Goal: Book appointment/travel/reservation

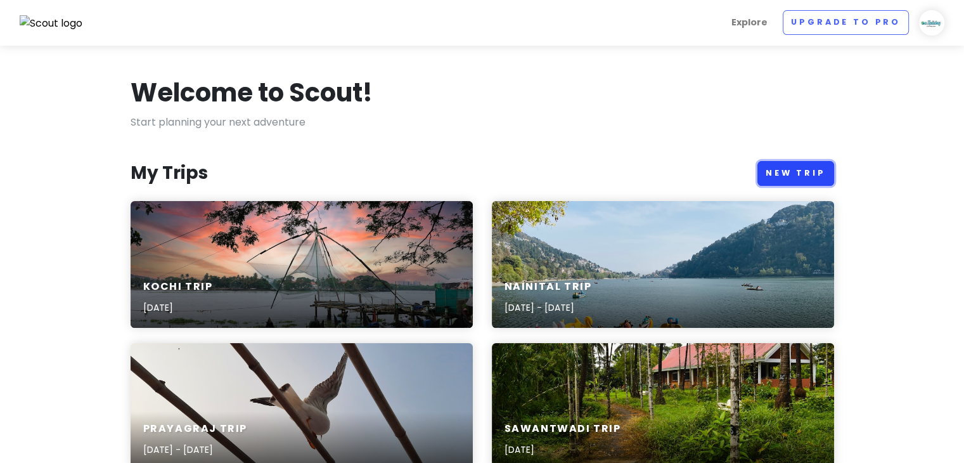
click at [793, 163] on link "New Trip" at bounding box center [795, 173] width 77 height 25
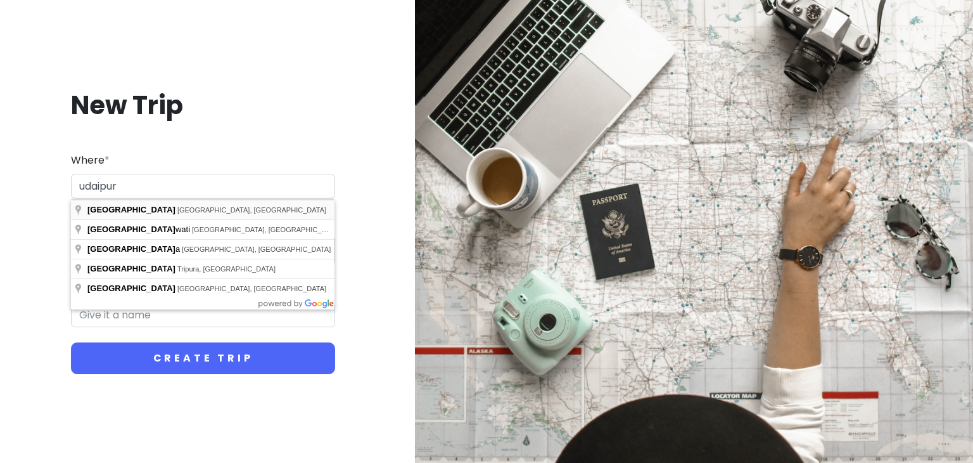
type input "[GEOGRAPHIC_DATA], [GEOGRAPHIC_DATA], [GEOGRAPHIC_DATA]"
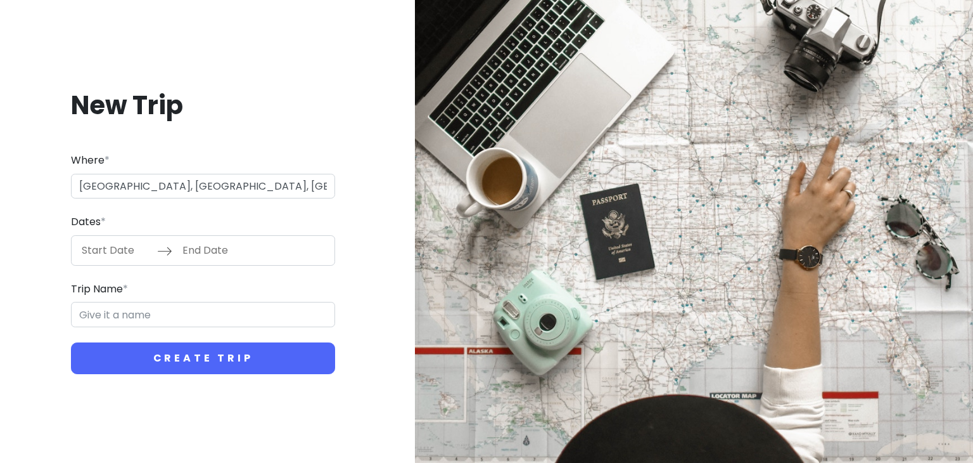
type input "Udaipur Trip"
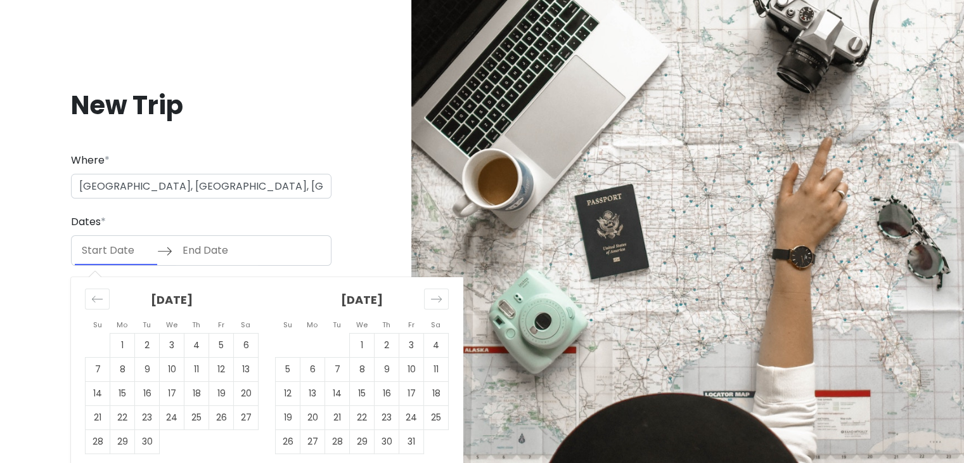
click at [108, 252] on input "Start Date" at bounding box center [116, 250] width 82 height 29
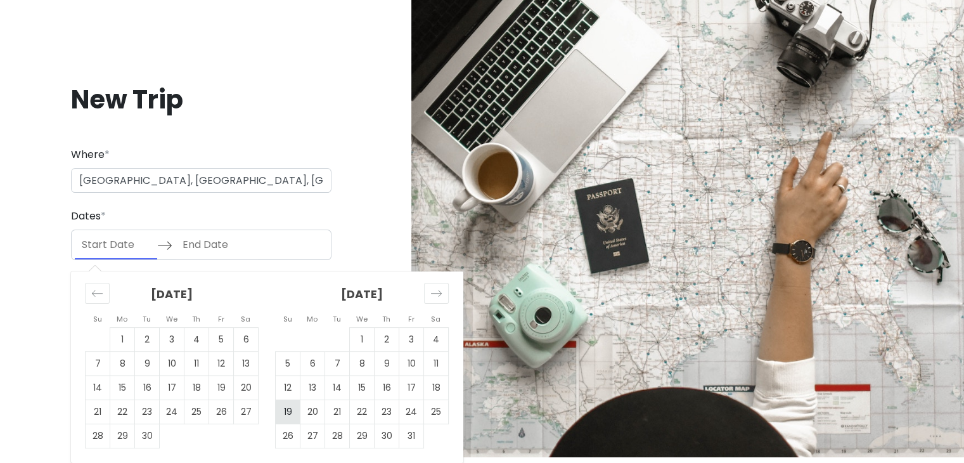
click at [290, 410] on td "19" at bounding box center [288, 411] width 25 height 24
type input "[DATE]"
click at [348, 406] on td "21" at bounding box center [337, 411] width 25 height 24
type input "[DATE]"
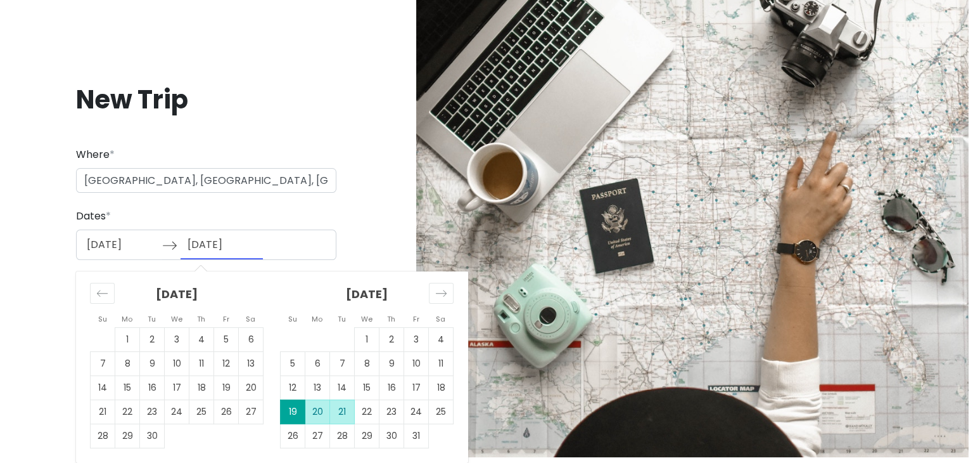
scroll to position [0, 0]
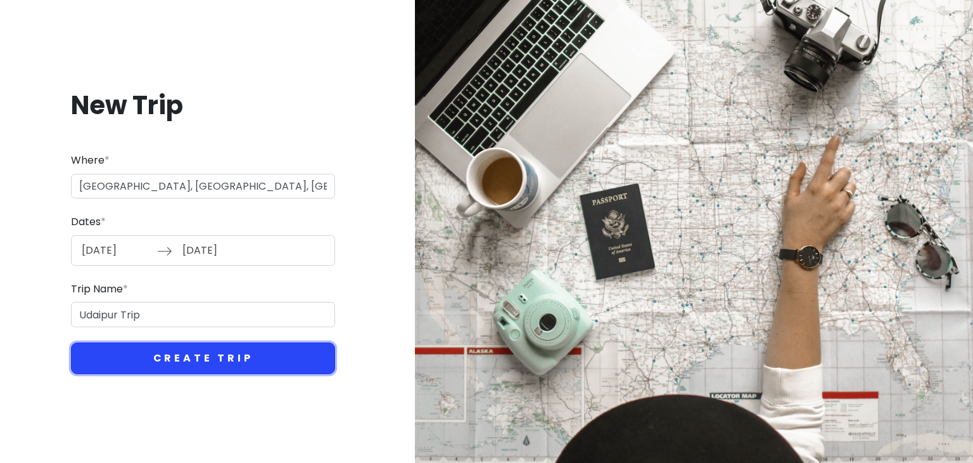
click at [272, 362] on button "Create Trip" at bounding box center [203, 358] width 264 height 32
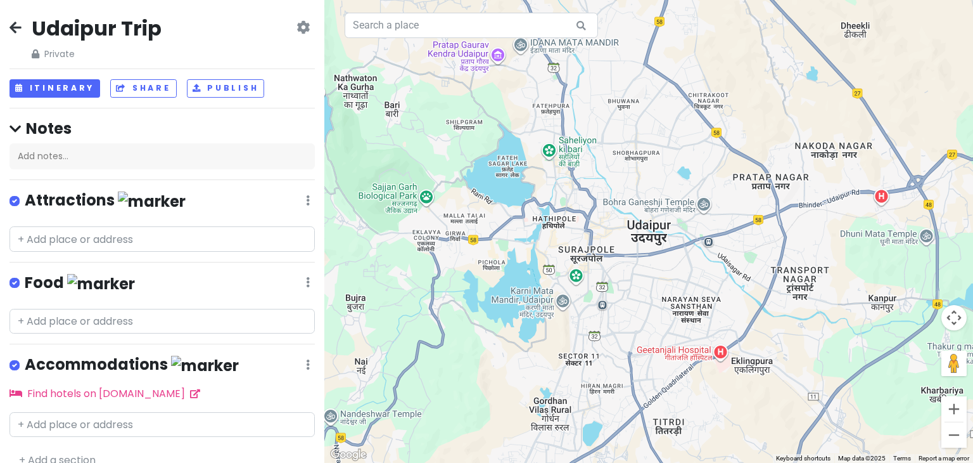
scroll to position [17, 0]
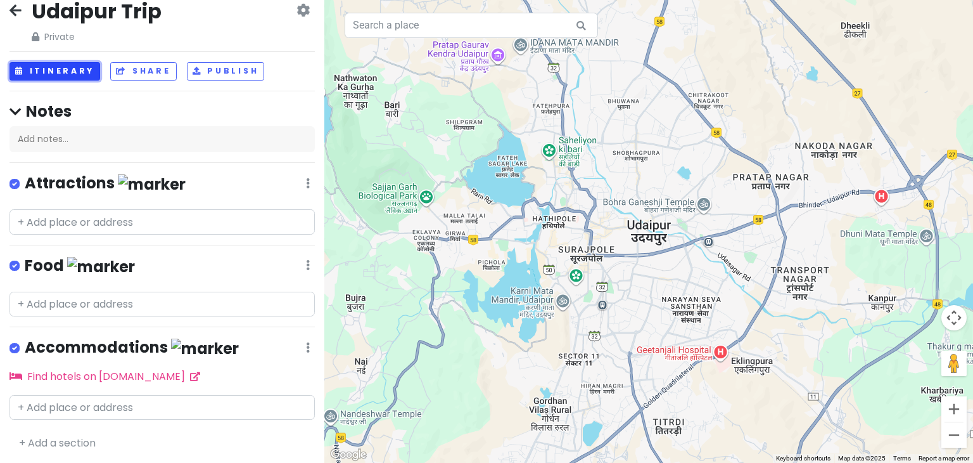
click at [76, 67] on button "Itinerary" at bounding box center [55, 71] width 91 height 18
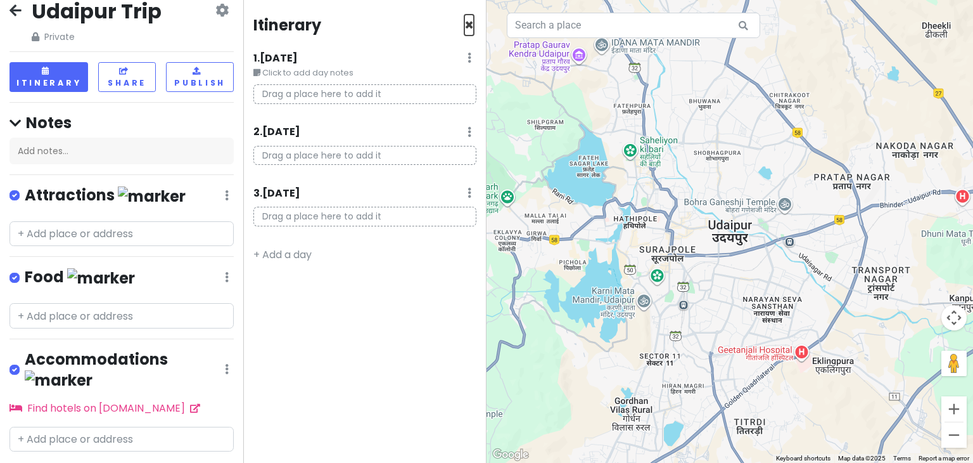
click at [470, 21] on span "×" at bounding box center [470, 25] width 10 height 21
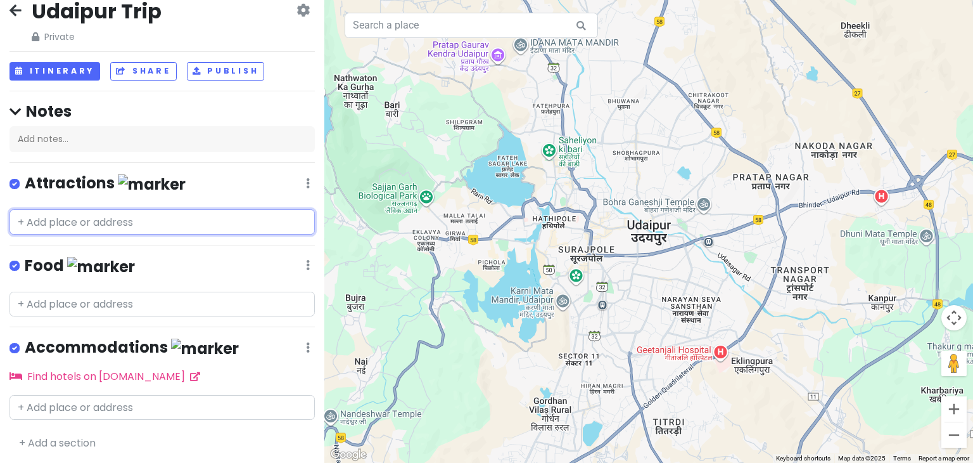
click at [124, 231] on input "text" at bounding box center [162, 221] width 305 height 25
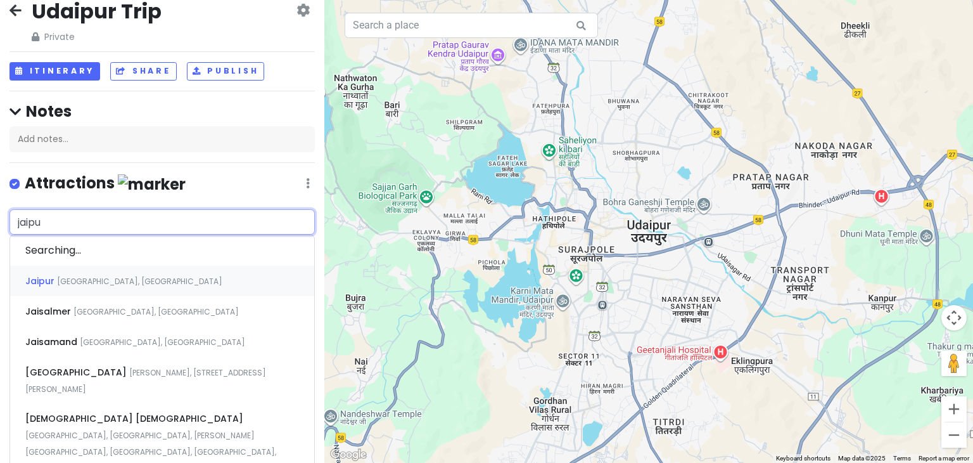
type input "jaipur"
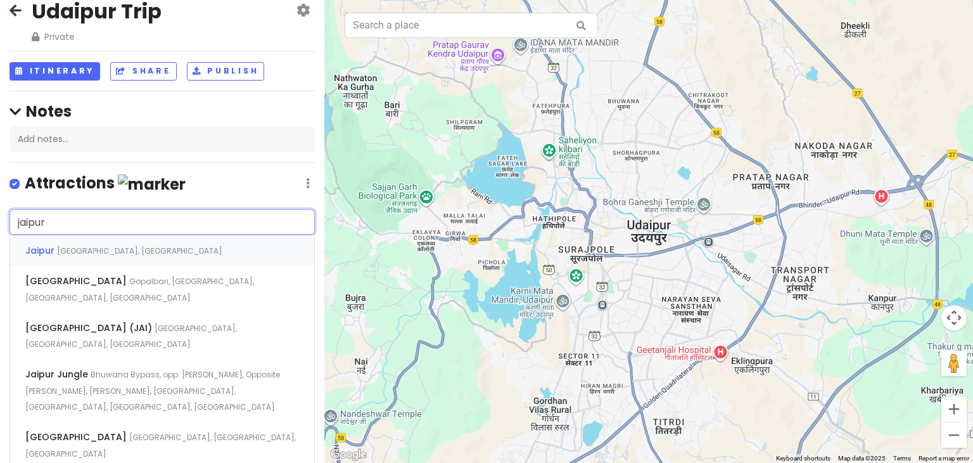
click at [105, 245] on span "[GEOGRAPHIC_DATA], [GEOGRAPHIC_DATA]" at bounding box center [139, 250] width 165 height 11
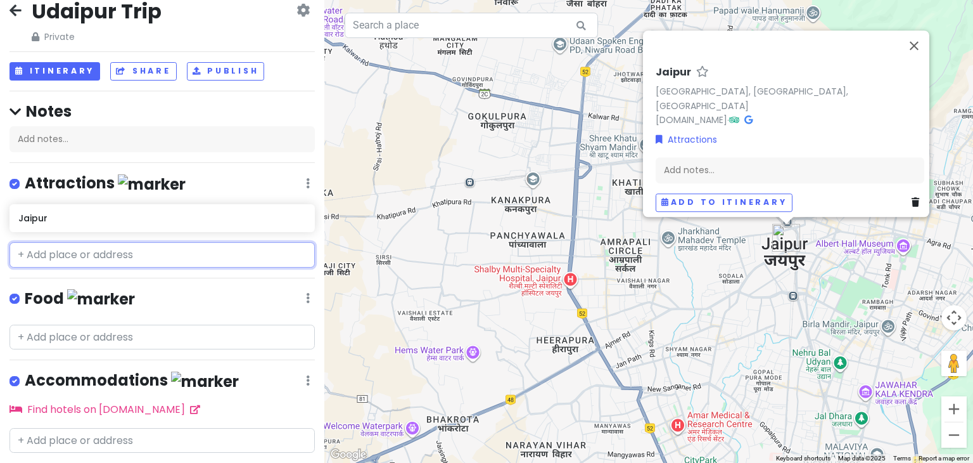
click at [135, 255] on input "text" at bounding box center [162, 254] width 305 height 25
click at [120, 259] on input "text" at bounding box center [162, 254] width 305 height 25
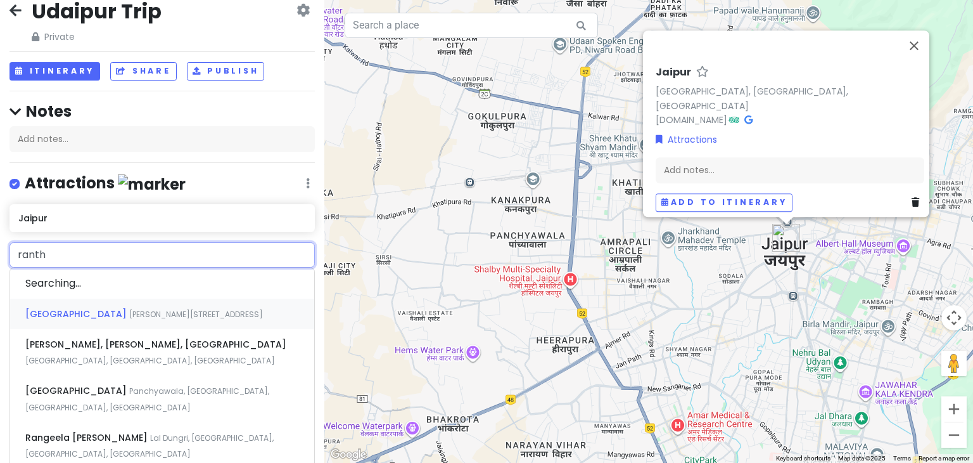
type input "rantha"
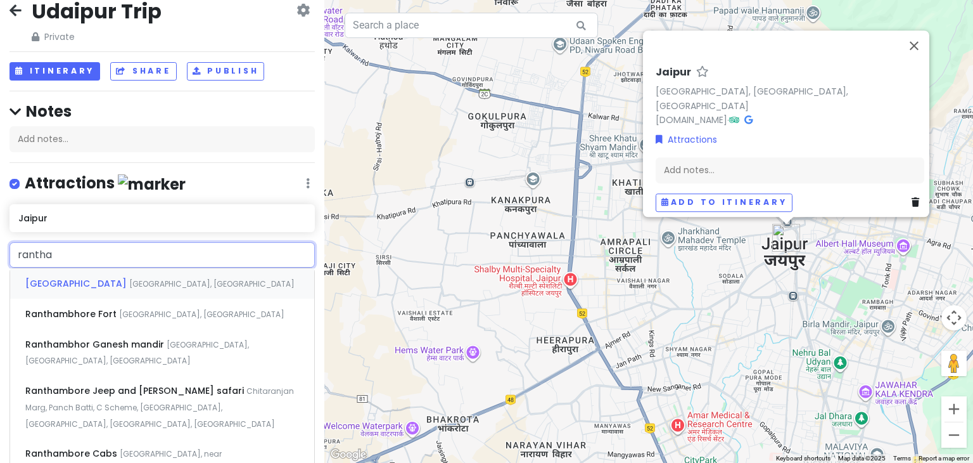
click at [116, 288] on div "[GEOGRAPHIC_DATA] [GEOGRAPHIC_DATA], [GEOGRAPHIC_DATA]" at bounding box center [162, 283] width 304 height 30
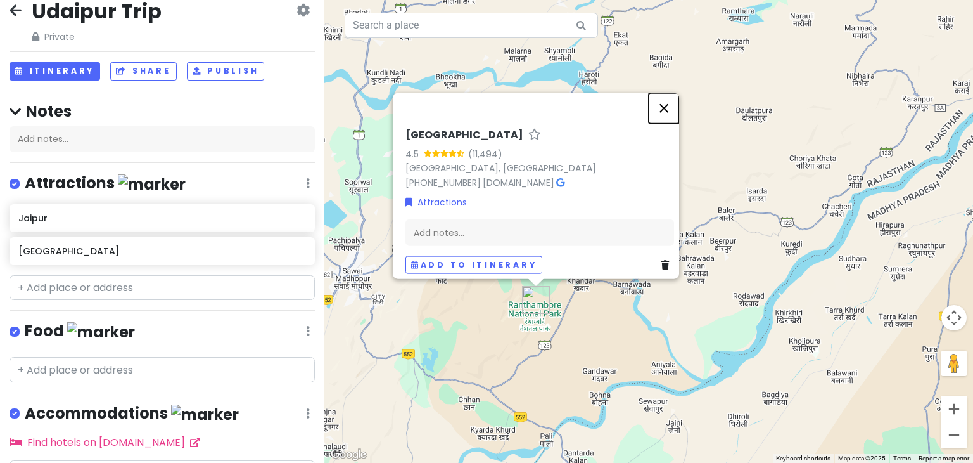
click at [669, 105] on button "Close" at bounding box center [664, 108] width 30 height 30
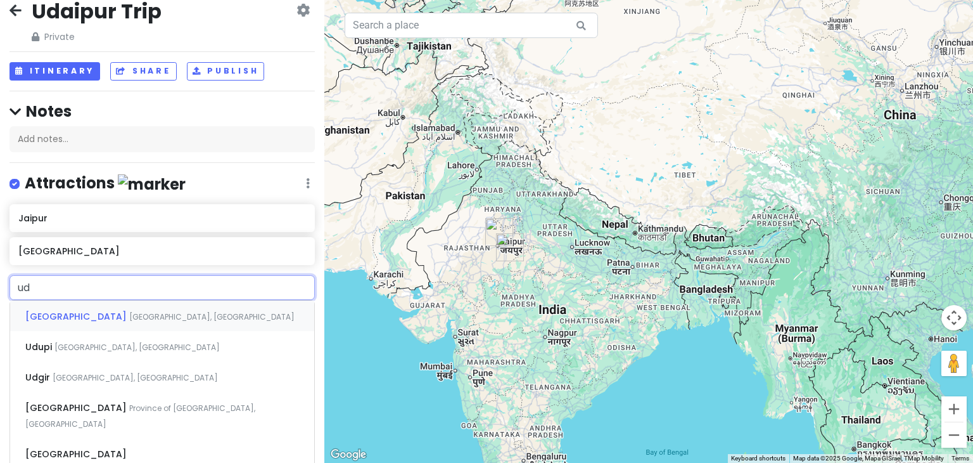
type input "uda"
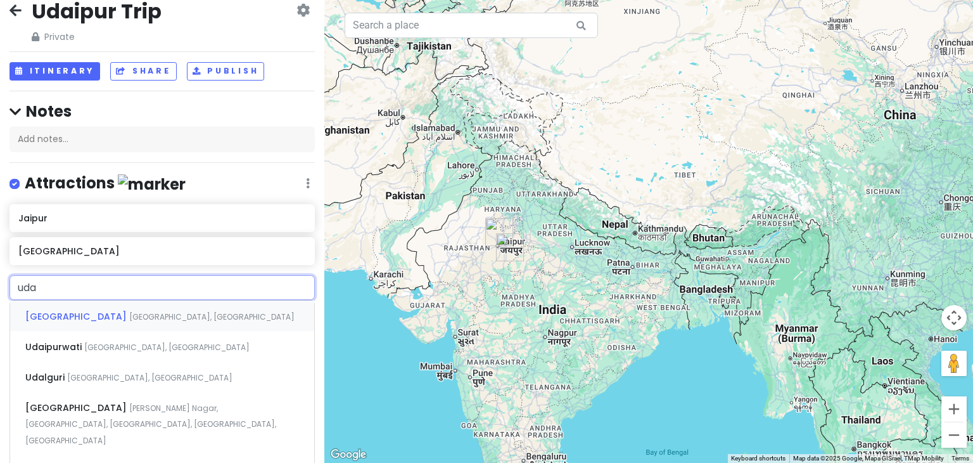
click at [146, 326] on div "[GEOGRAPHIC_DATA] [GEOGRAPHIC_DATA], [GEOGRAPHIC_DATA]" at bounding box center [162, 315] width 304 height 30
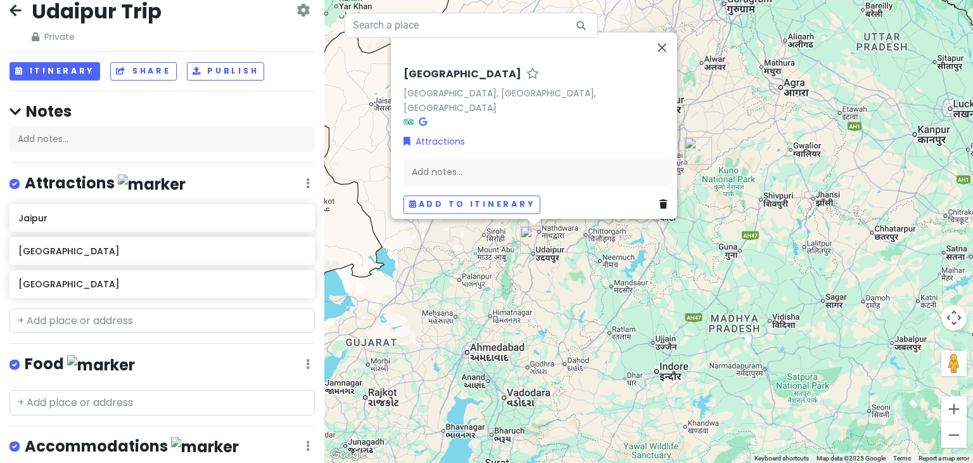
drag, startPoint x: 627, startPoint y: 252, endPoint x: 618, endPoint y: 274, distance: 24.1
click at [618, 274] on div "[GEOGRAPHIC_DATA] [GEOGRAPHIC_DATA], [GEOGRAPHIC_DATA], [GEOGRAPHIC_DATA] Attra…" at bounding box center [648, 231] width 649 height 463
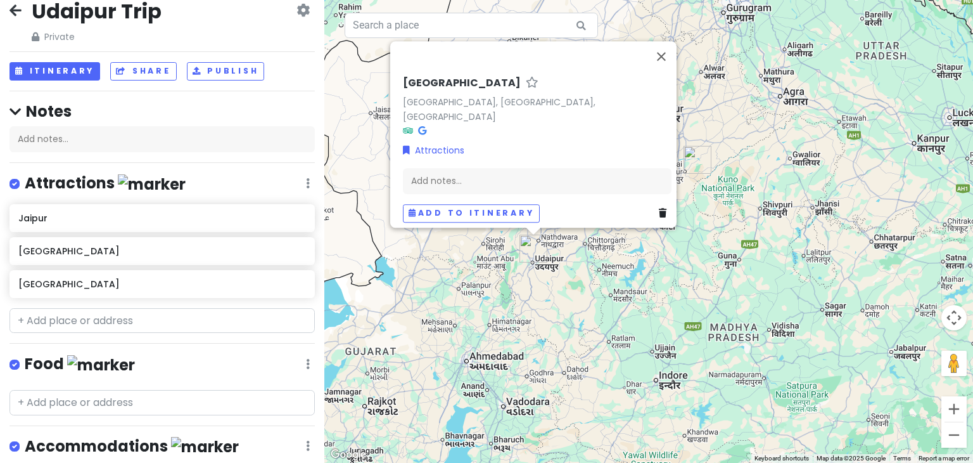
click at [618, 274] on div "[GEOGRAPHIC_DATA] [GEOGRAPHIC_DATA], [GEOGRAPHIC_DATA], [GEOGRAPHIC_DATA] Attra…" at bounding box center [648, 231] width 649 height 463
